Goal: Use online tool/utility: Utilize a website feature to perform a specific function

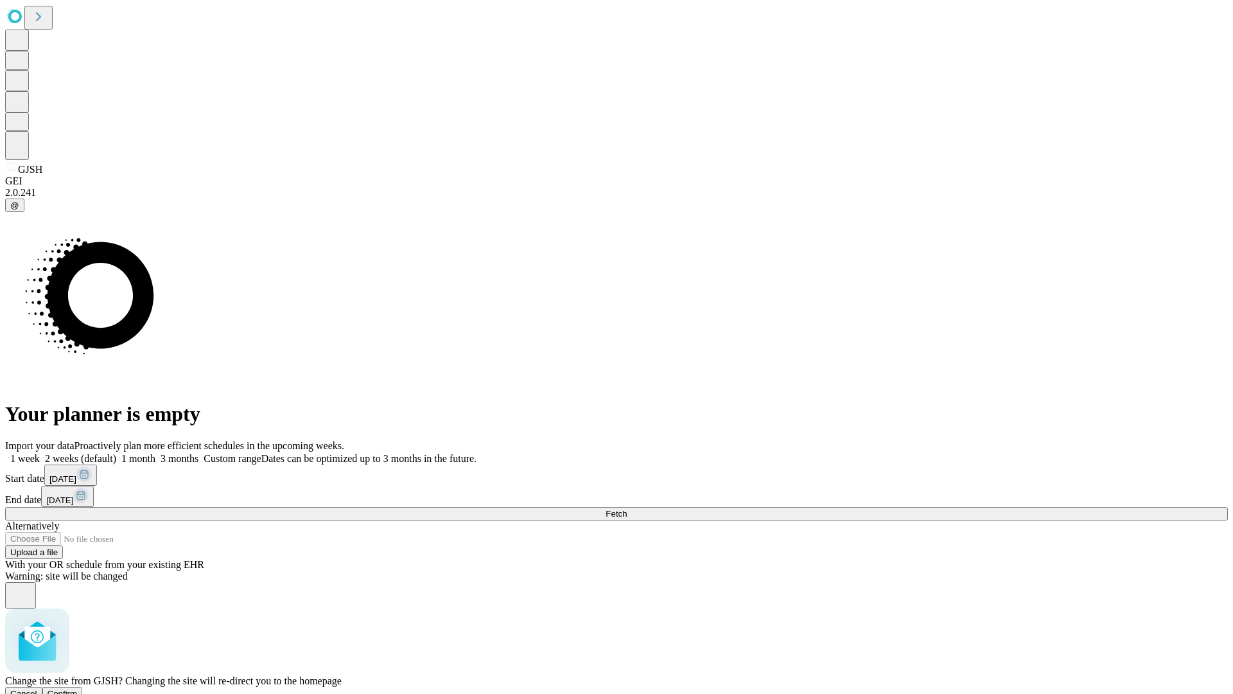
click at [78, 689] on span "Confirm" at bounding box center [63, 694] width 30 height 10
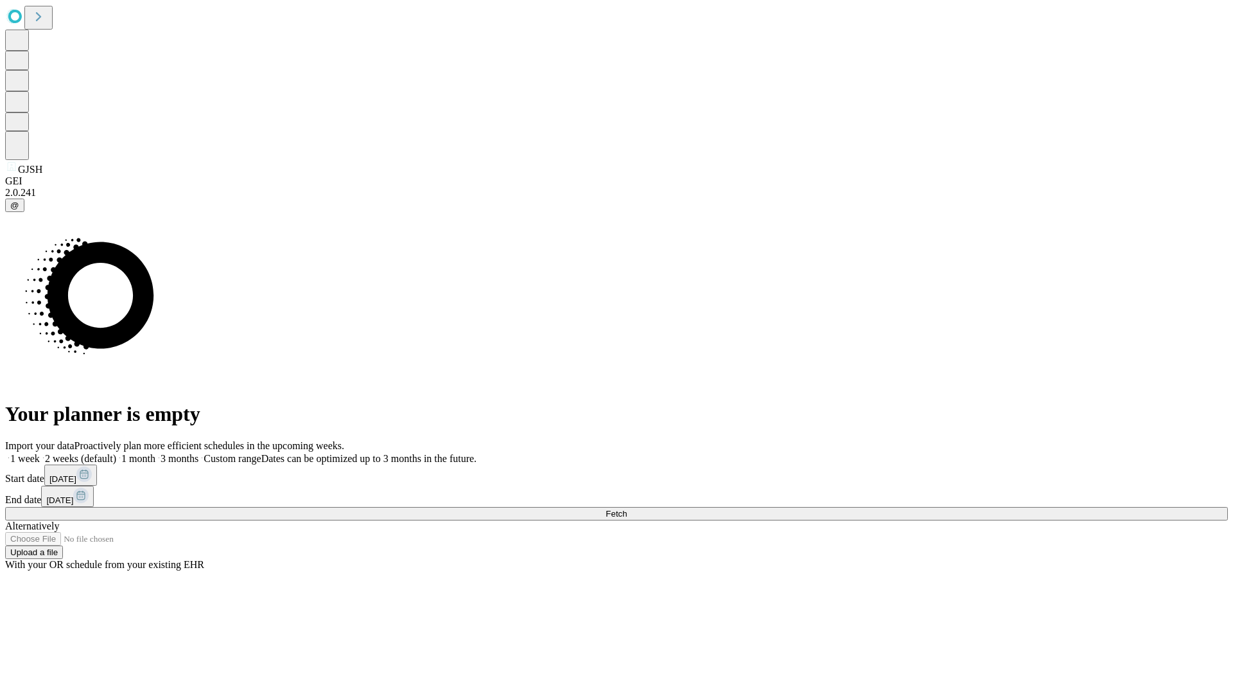
click at [155, 453] on label "1 month" at bounding box center [135, 458] width 39 height 11
click at [627, 509] on span "Fetch" at bounding box center [616, 514] width 21 height 10
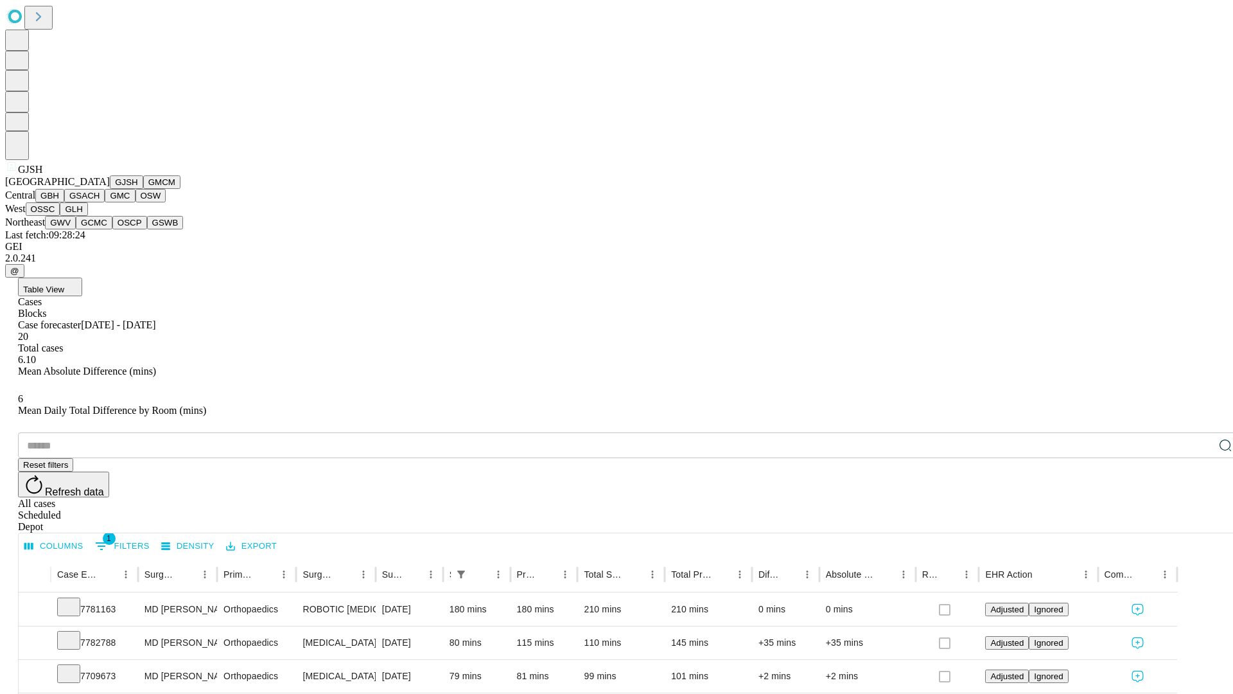
click at [143, 189] on button "GMCM" at bounding box center [161, 181] width 37 height 13
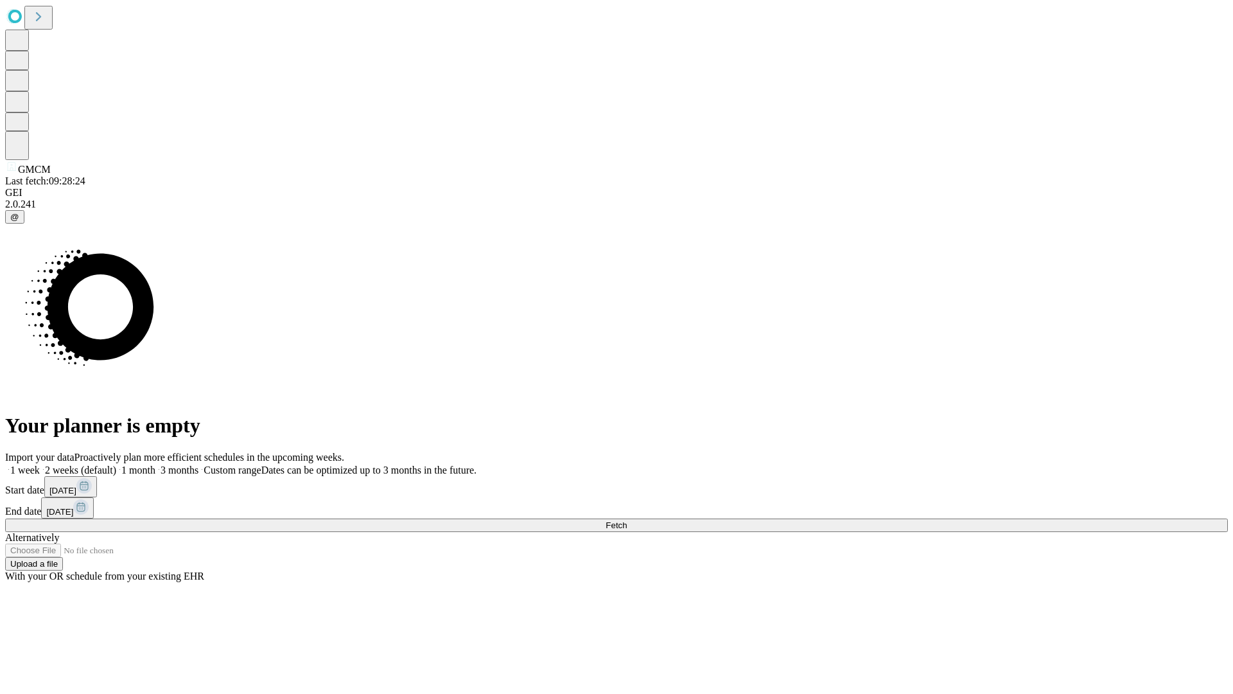
click at [155, 464] on label "1 month" at bounding box center [135, 469] width 39 height 11
click at [627, 520] on span "Fetch" at bounding box center [616, 525] width 21 height 10
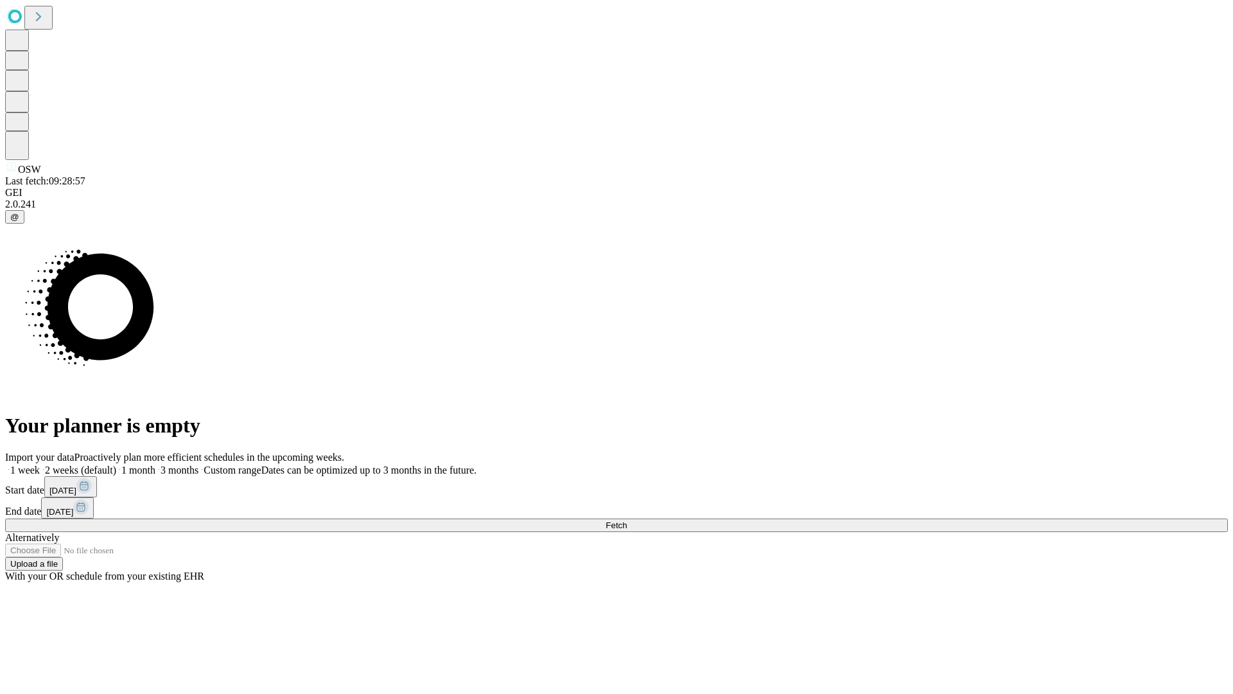
click at [627, 520] on span "Fetch" at bounding box center [616, 525] width 21 height 10
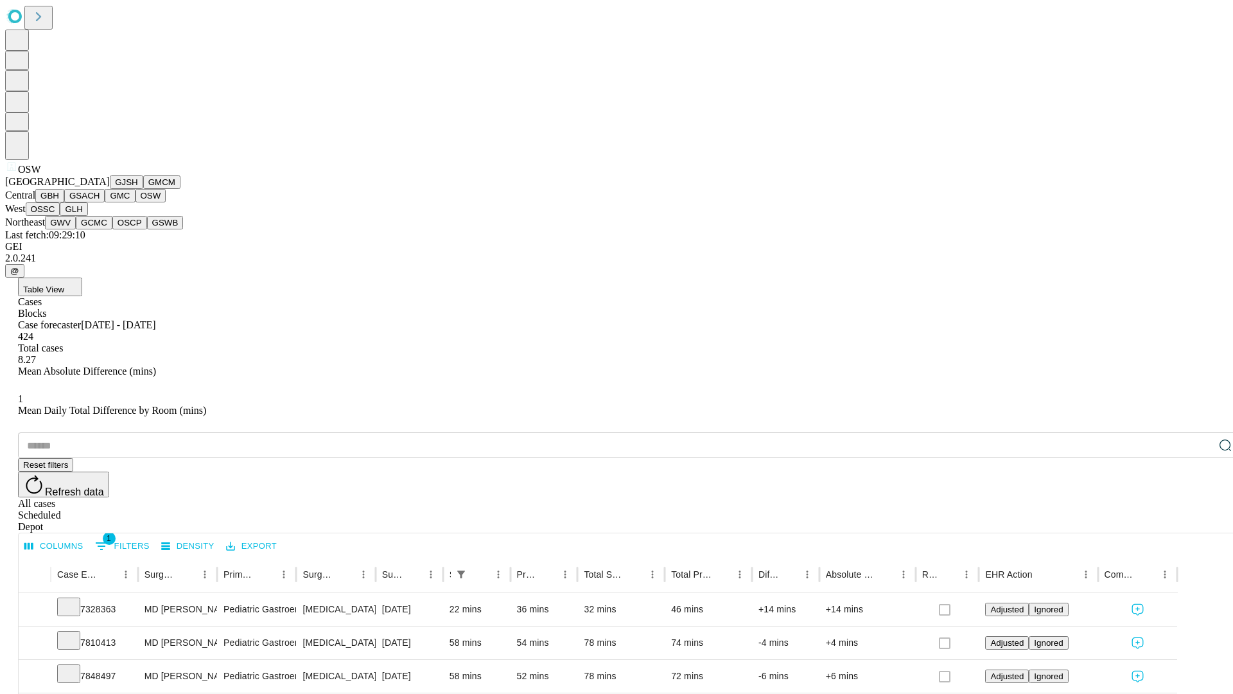
click at [60, 216] on button "OSSC" at bounding box center [43, 208] width 35 height 13
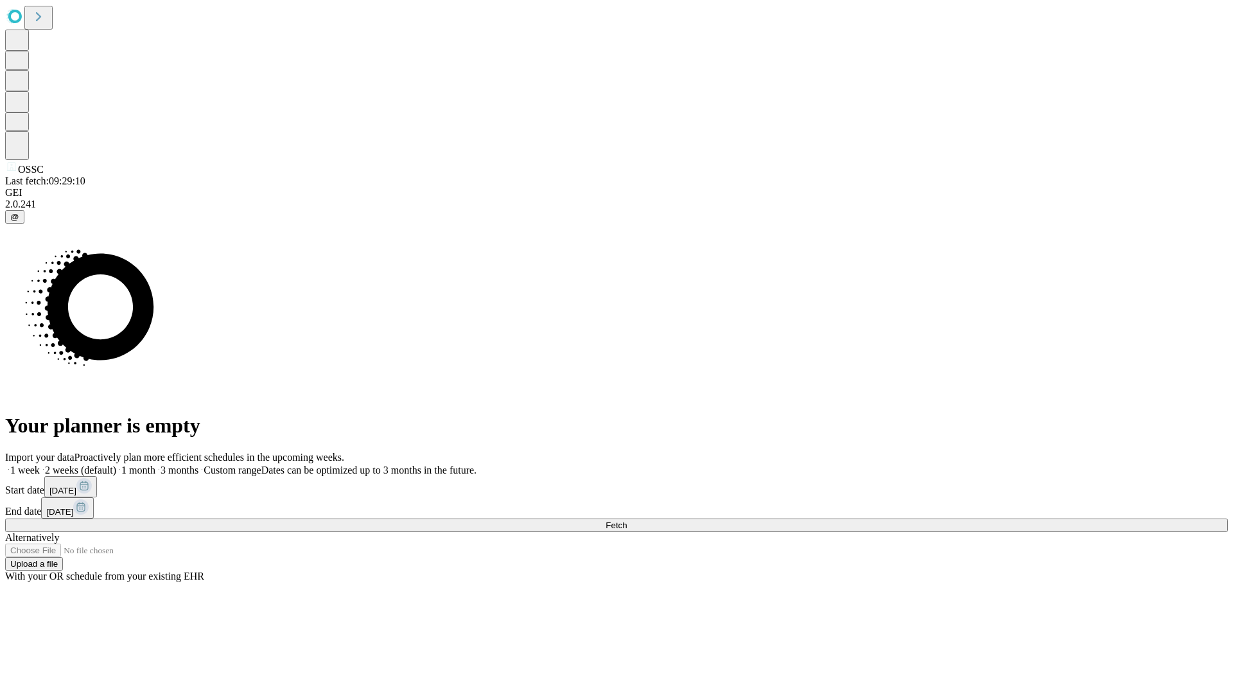
click at [155, 464] on label "1 month" at bounding box center [135, 469] width 39 height 11
click at [627, 520] on span "Fetch" at bounding box center [616, 525] width 21 height 10
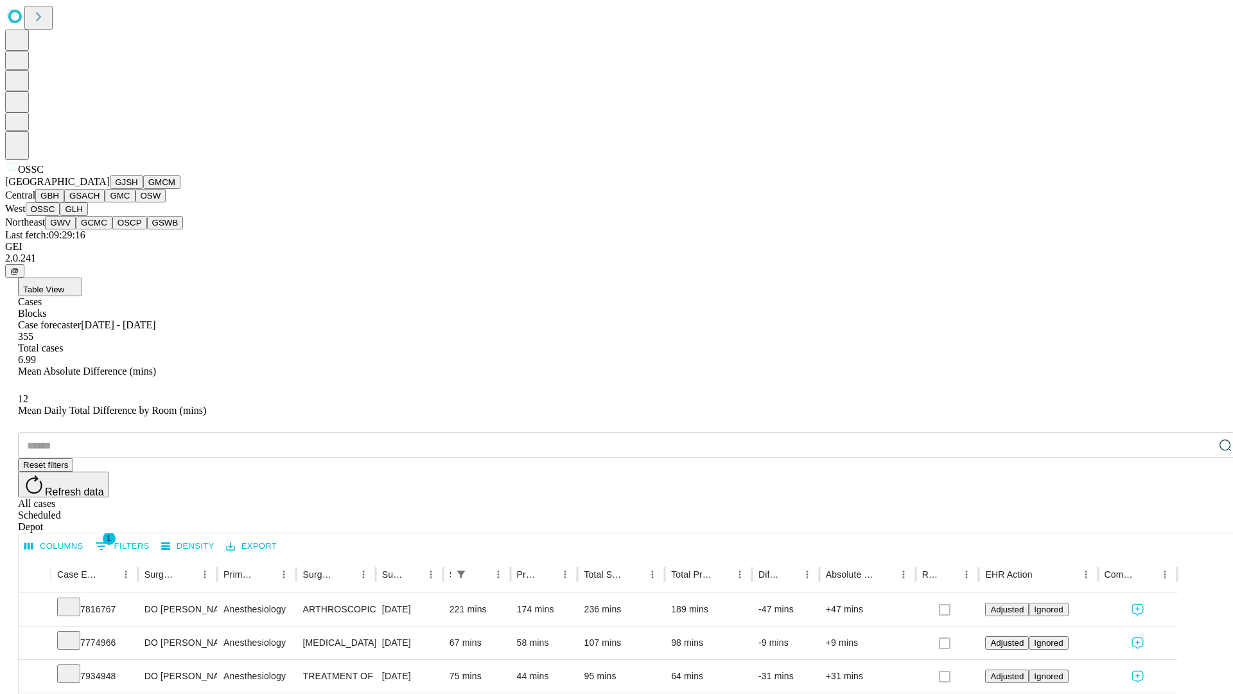
click at [87, 216] on button "GLH" at bounding box center [74, 208] width 28 height 13
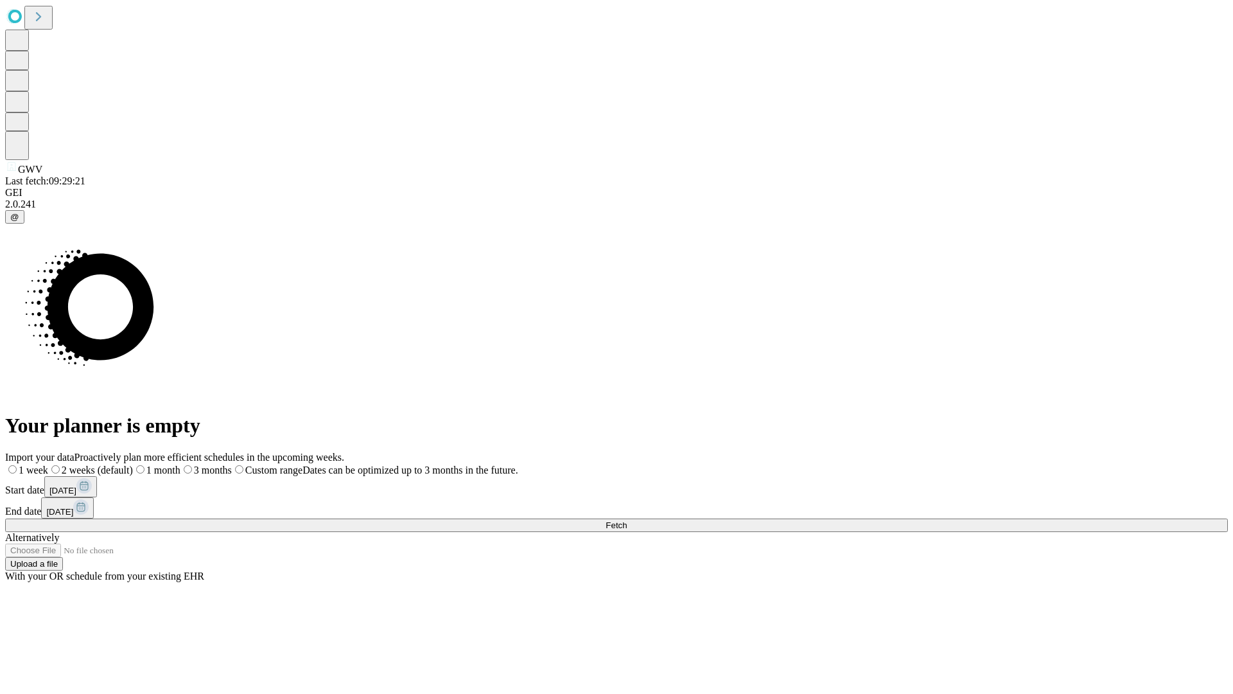
click at [181, 464] on label "1 month" at bounding box center [157, 469] width 48 height 11
click at [627, 520] on span "Fetch" at bounding box center [616, 525] width 21 height 10
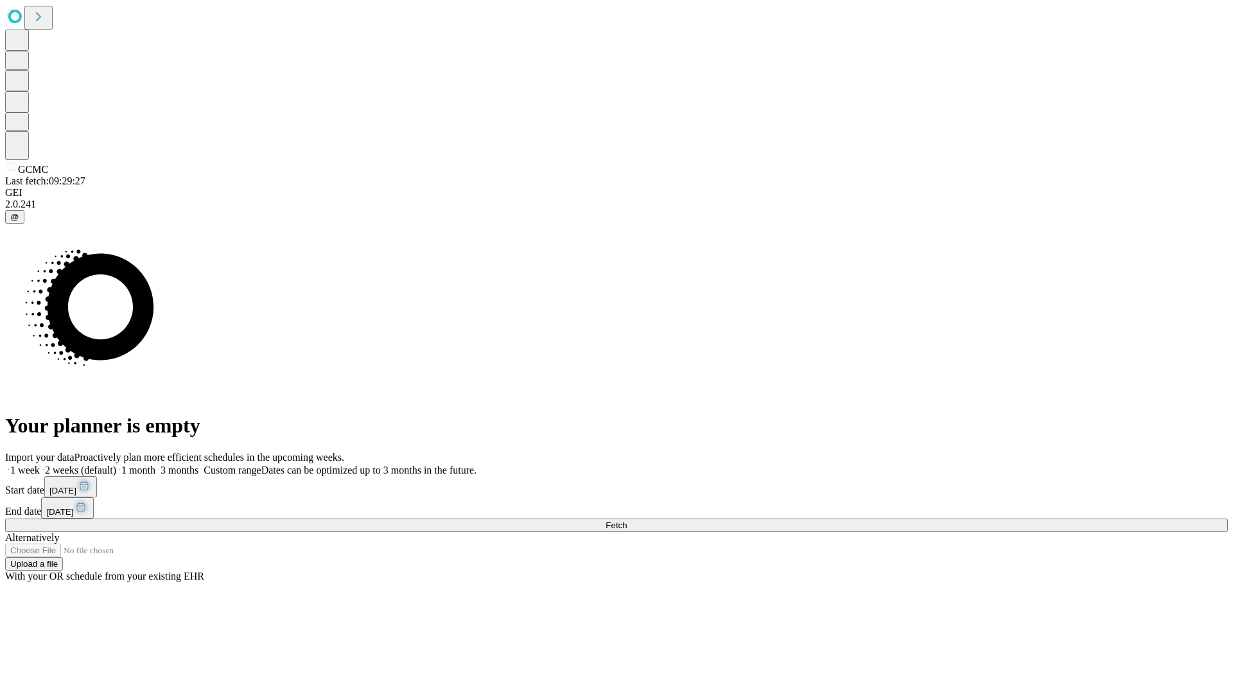
click at [155, 464] on label "1 month" at bounding box center [135, 469] width 39 height 11
click at [627, 520] on span "Fetch" at bounding box center [616, 525] width 21 height 10
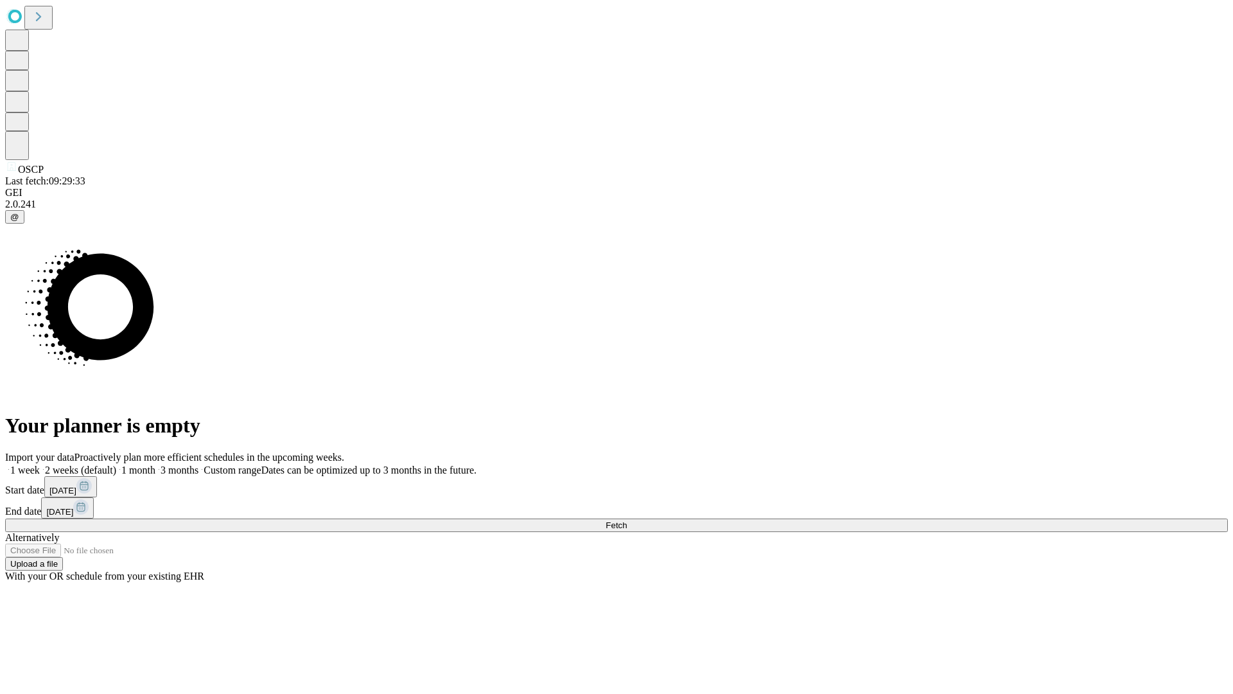
click at [627, 520] on span "Fetch" at bounding box center [616, 525] width 21 height 10
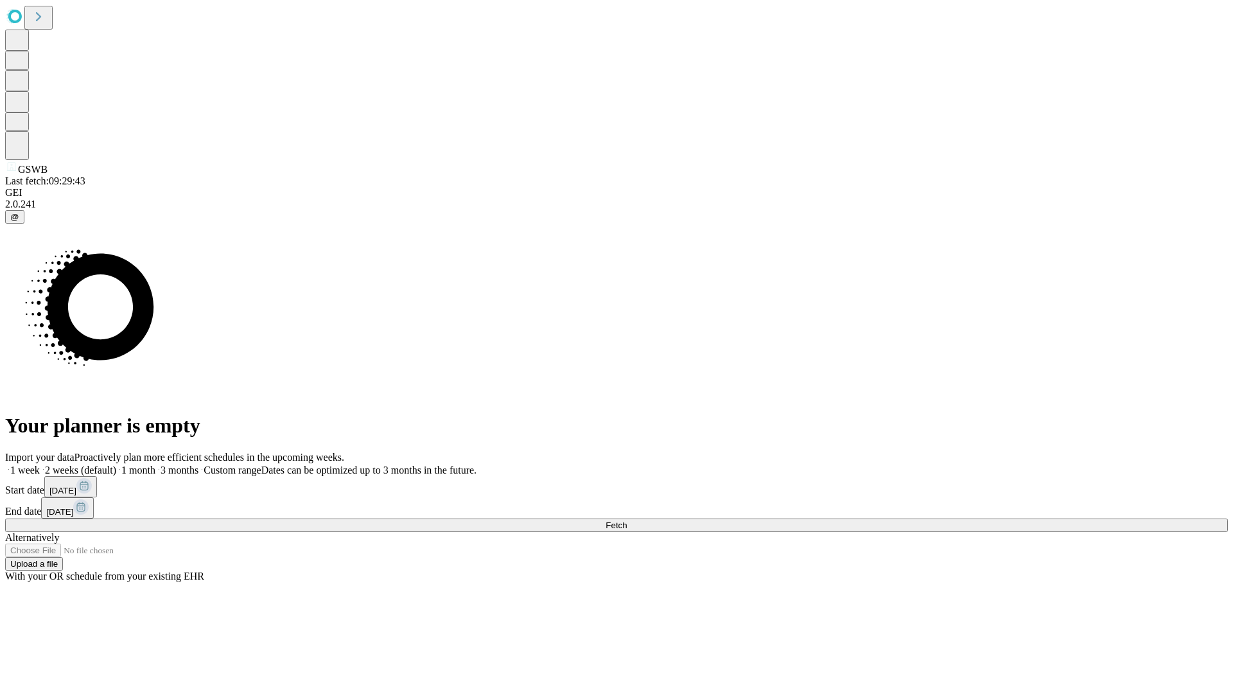
click at [155, 464] on label "1 month" at bounding box center [135, 469] width 39 height 11
click at [627, 520] on span "Fetch" at bounding box center [616, 525] width 21 height 10
